Goal: Subscribe to service/newsletter

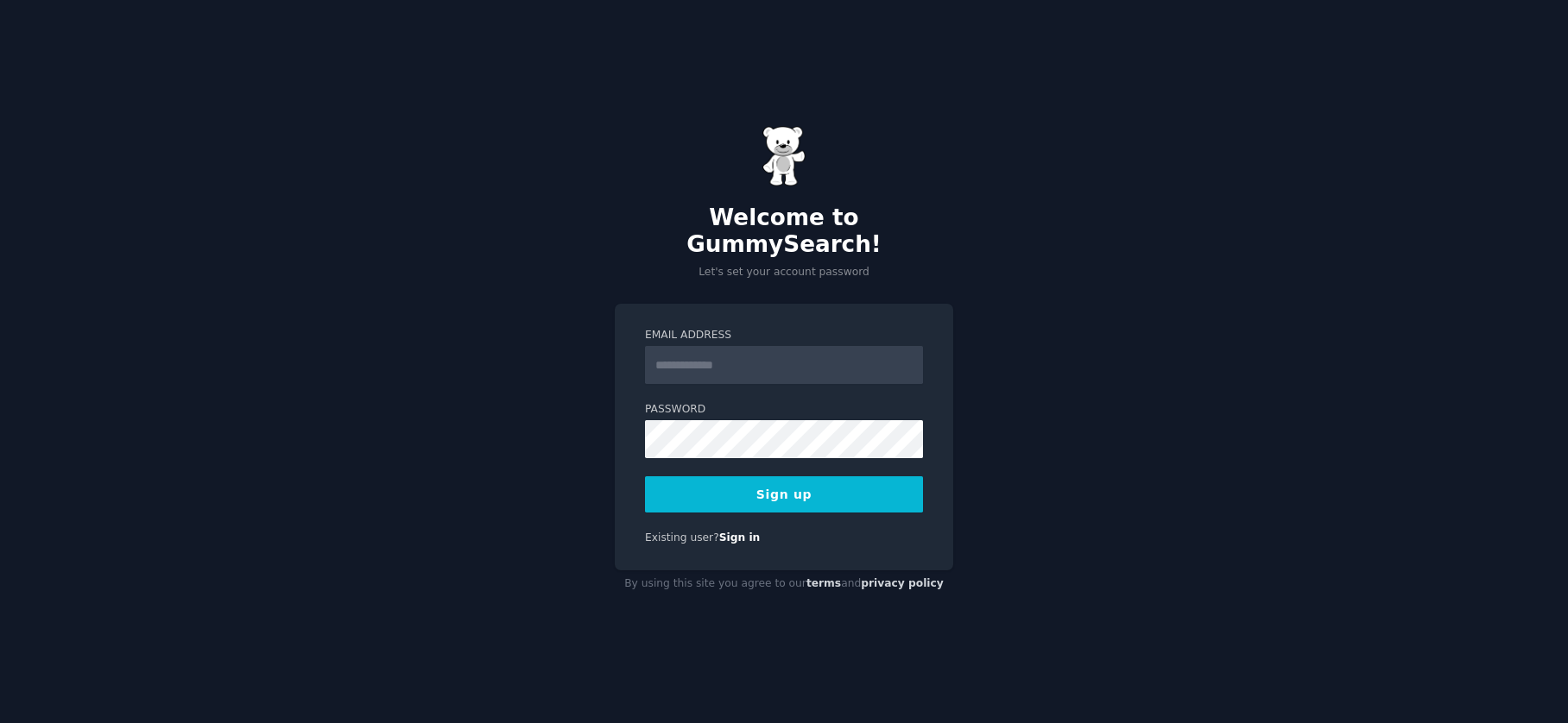
click at [773, 352] on input "Email Address" at bounding box center [784, 365] width 278 height 38
type input "**********"
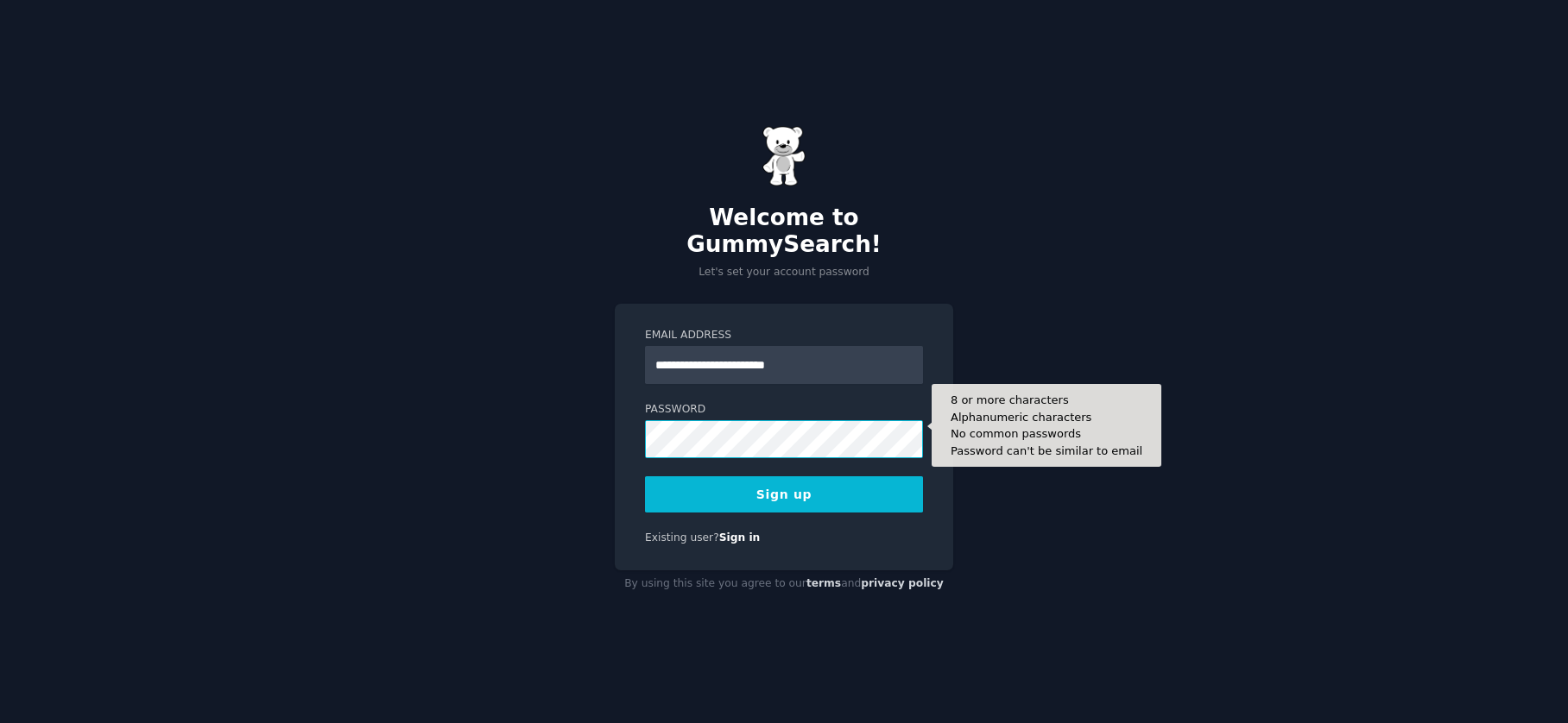
click at [645, 476] on button "Sign up" at bounding box center [784, 494] width 278 height 36
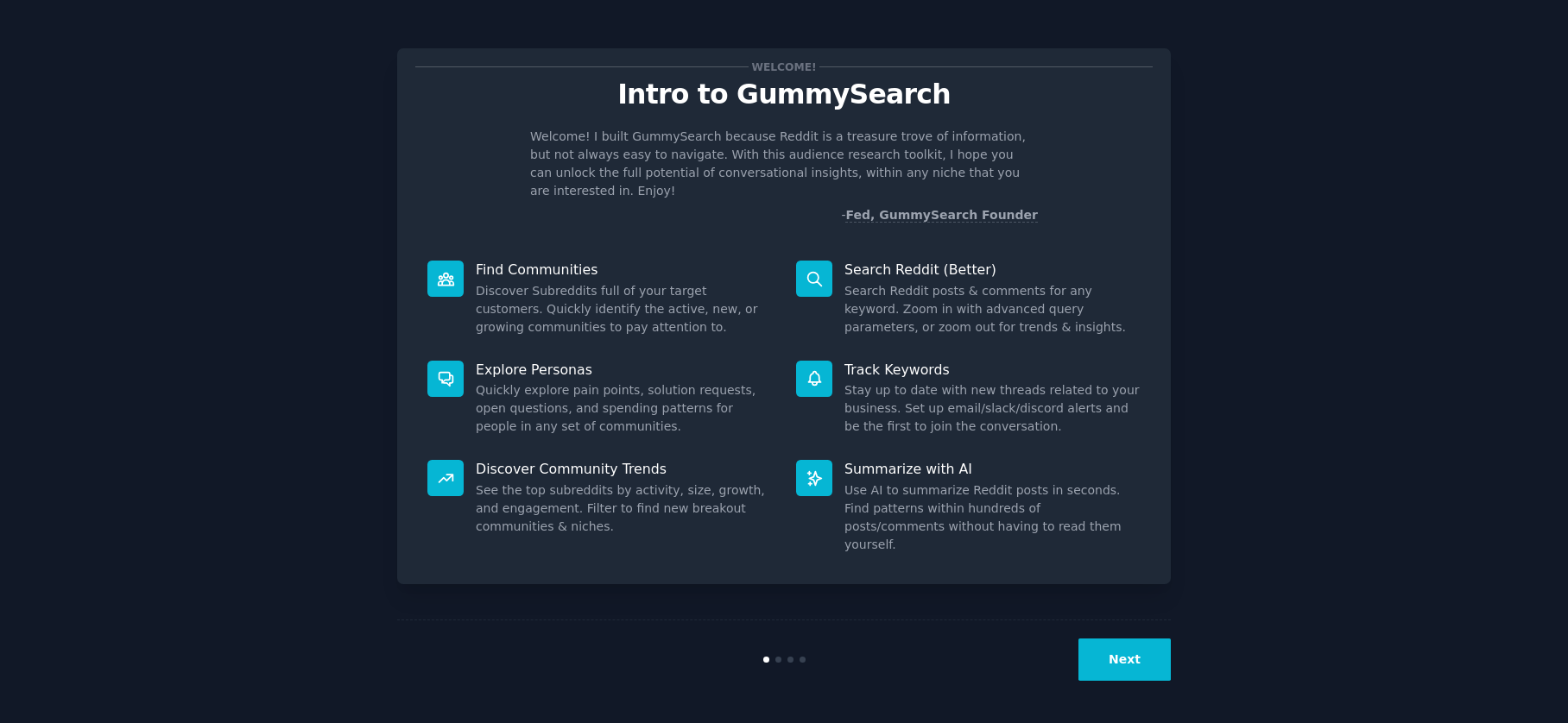
click at [1124, 678] on button "Next" at bounding box center [1125, 660] width 93 height 43
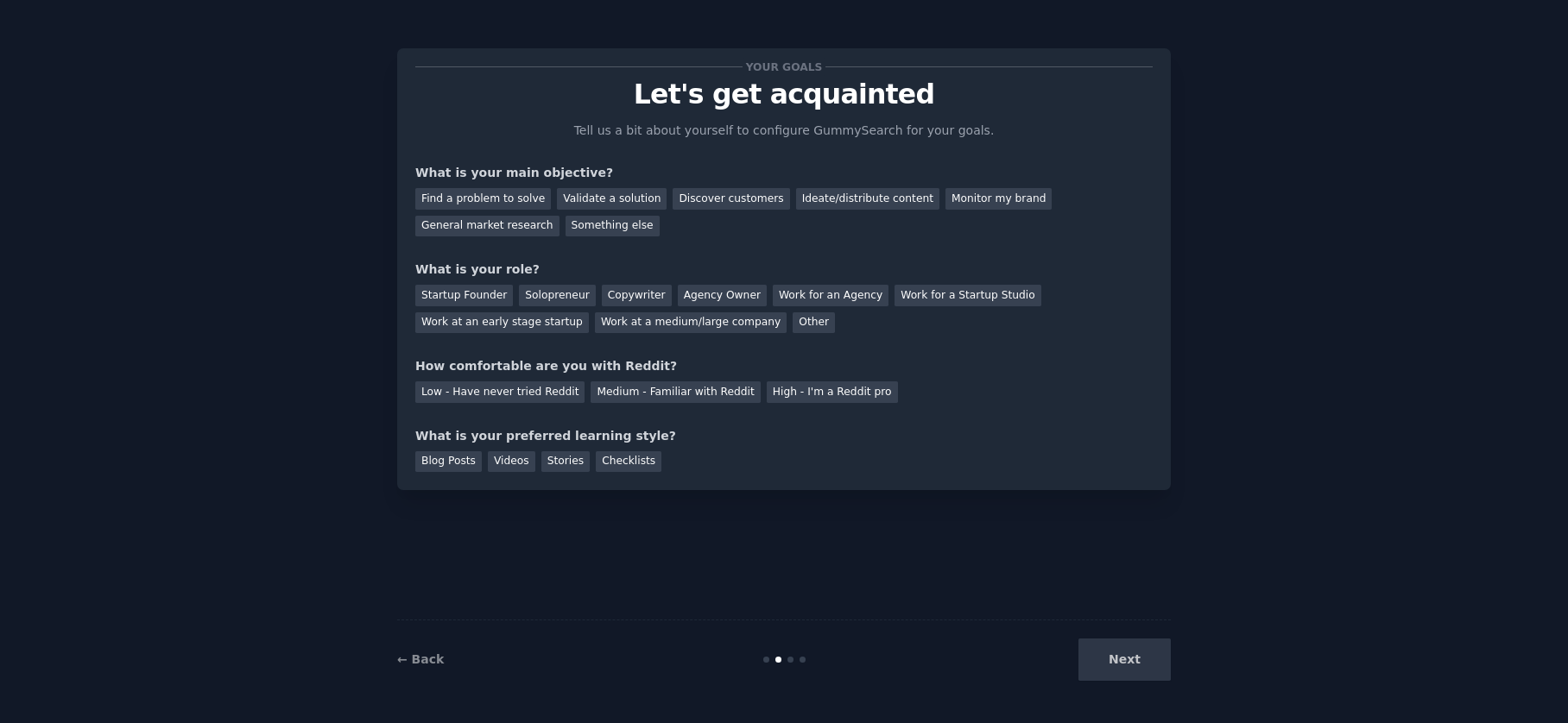
click at [1124, 678] on div "Next" at bounding box center [1041, 660] width 258 height 43
click at [1131, 660] on div "Next" at bounding box center [1041, 660] width 258 height 43
click at [493, 205] on div "Find a problem to solve" at bounding box center [482, 198] width 135 height 22
click at [575, 205] on div "Validate a solution" at bounding box center [612, 198] width 110 height 22
click at [945, 199] on div "Monitor my brand" at bounding box center [998, 198] width 106 height 22
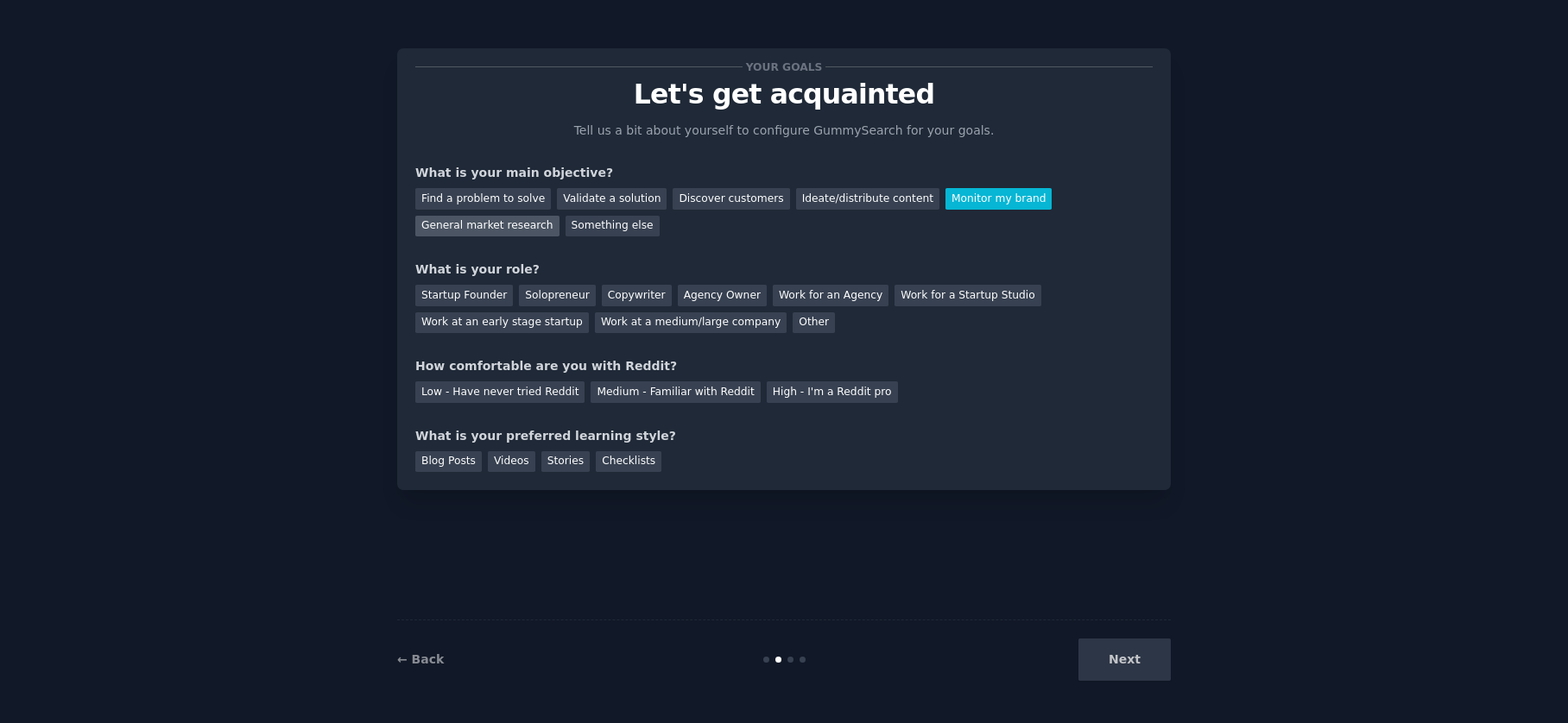
click at [457, 232] on div "General market research" at bounding box center [487, 226] width 145 height 22
click at [809, 305] on div "Work for an Agency" at bounding box center [830, 295] width 115 height 22
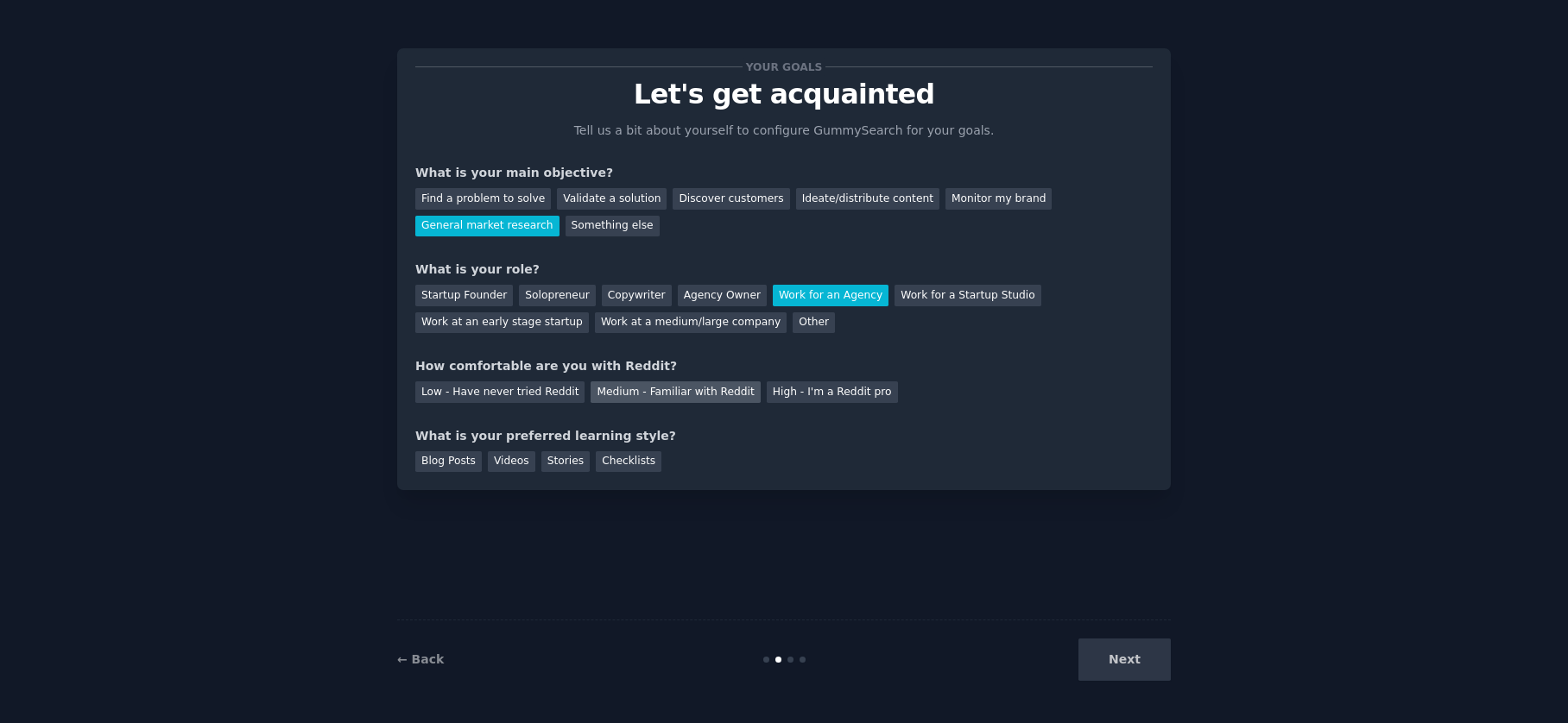
click at [625, 398] on div "Medium - Familiar with Reddit" at bounding box center [675, 392] width 169 height 22
click at [612, 461] on div "Checklists" at bounding box center [628, 462] width 65 height 22
click at [1135, 654] on button "Next" at bounding box center [1125, 660] width 93 height 43
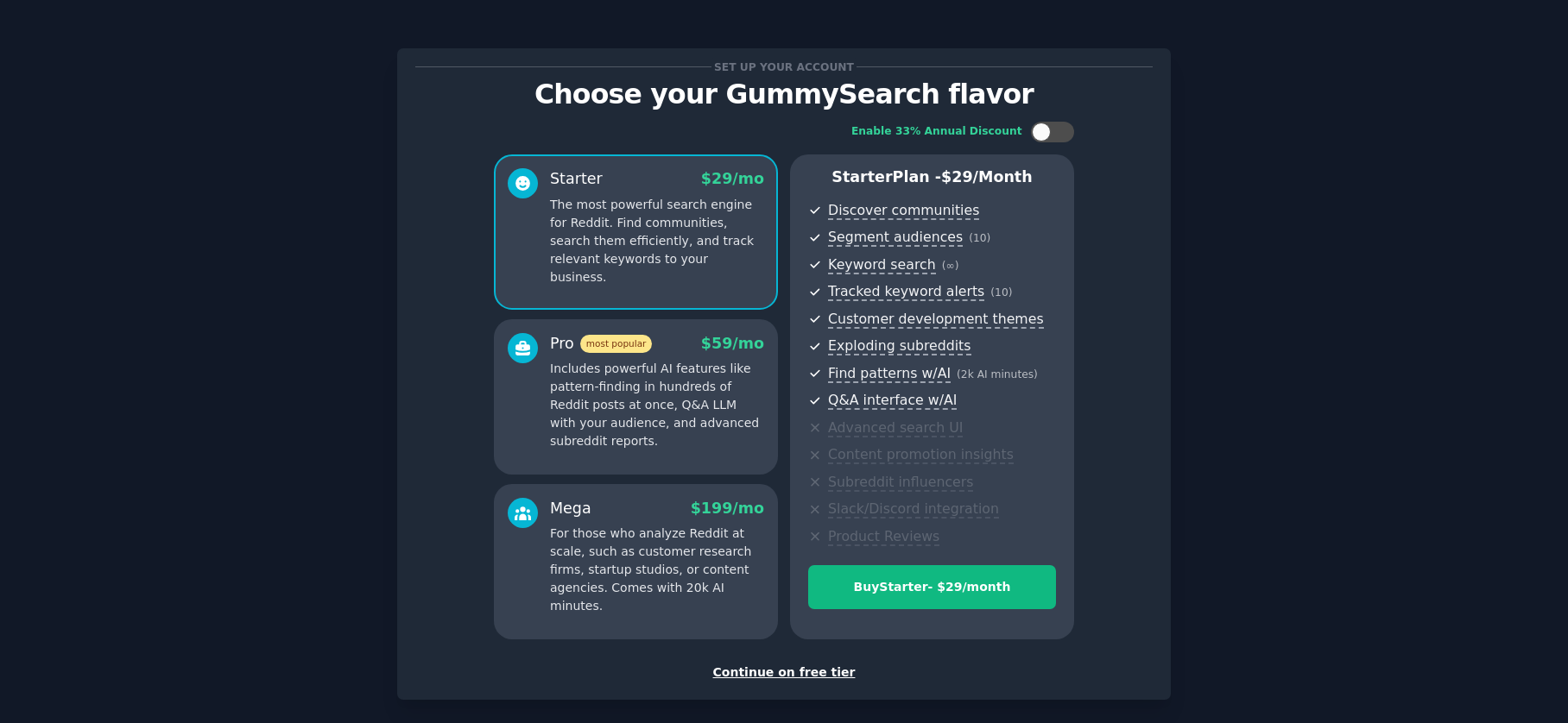
click at [743, 675] on div "Continue on free tier" at bounding box center [784, 672] width 737 height 18
